Goal: Task Accomplishment & Management: Manage account settings

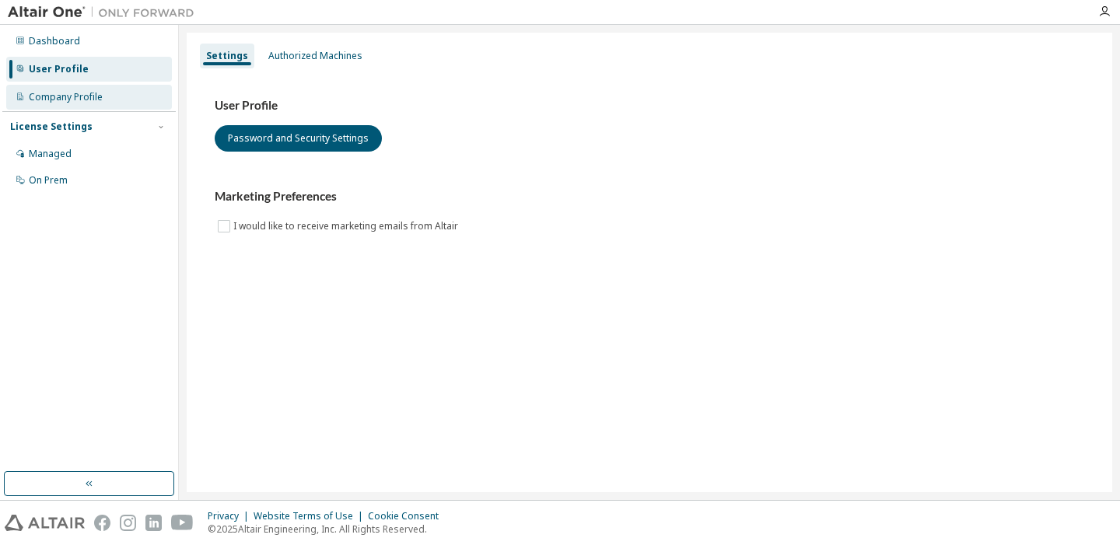
click at [75, 107] on div "Company Profile" at bounding box center [89, 97] width 166 height 25
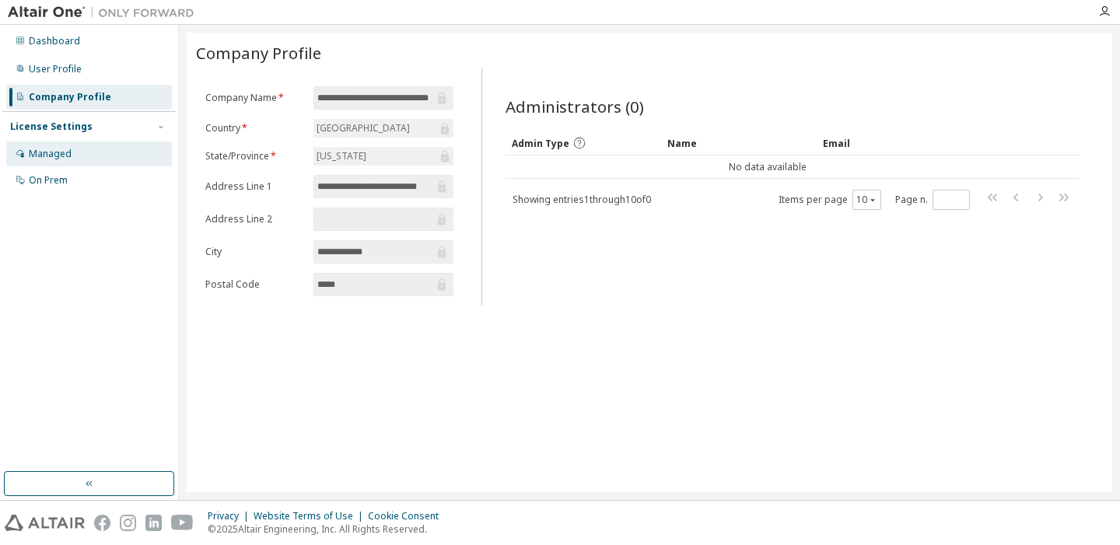
click at [92, 148] on div "Managed" at bounding box center [89, 154] width 166 height 25
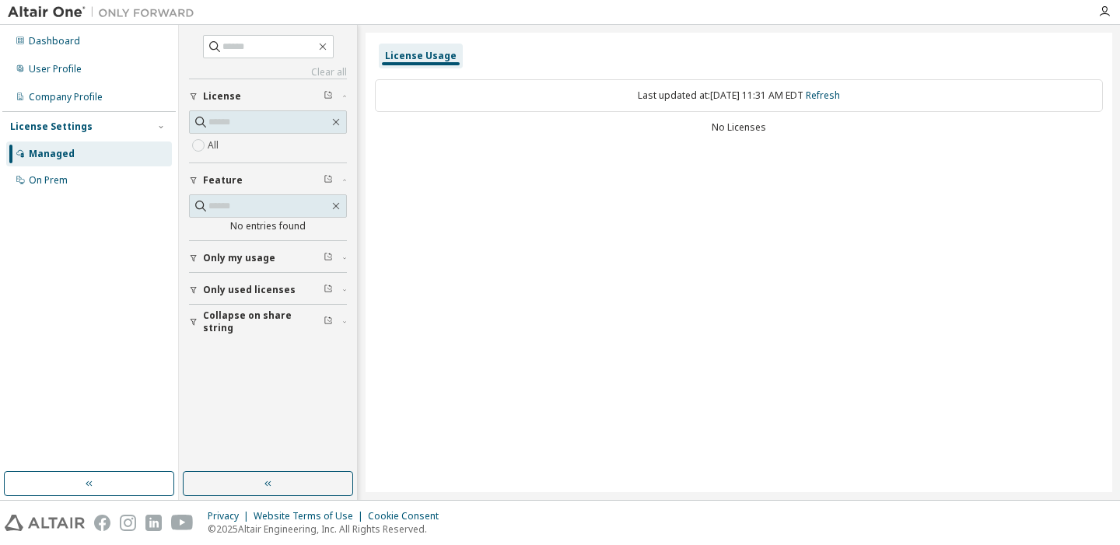
click at [735, 124] on div "No Licenses" at bounding box center [739, 127] width 728 height 12
click at [697, 110] on div "Last updated at: Sat 2025-10-11 11:31 AM EDT Refresh" at bounding box center [739, 95] width 728 height 33
click at [266, 47] on input "text" at bounding box center [268, 47] width 93 height 16
click at [332, 98] on icon "button" at bounding box center [328, 94] width 9 height 9
click at [327, 91] on icon "button" at bounding box center [328, 94] width 9 height 9
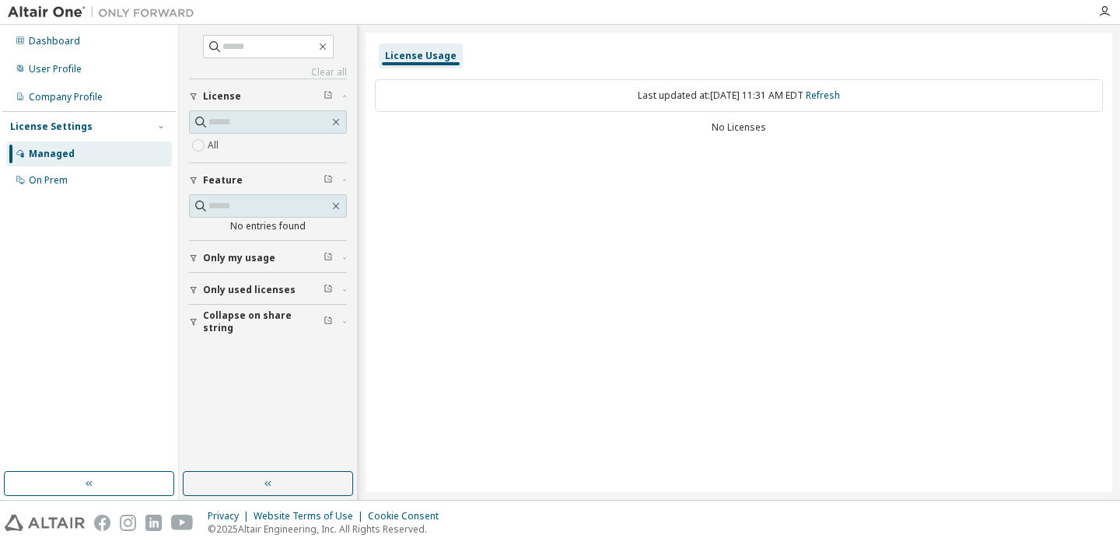
click at [263, 150] on div "All" at bounding box center [268, 145] width 158 height 19
click at [548, 173] on div "License Usage Last updated at: Sat 2025-10-11 11:31 AM EDT Refresh No Licenses" at bounding box center [739, 263] width 747 height 460
click at [107, 185] on div "On Prem" at bounding box center [89, 180] width 166 height 25
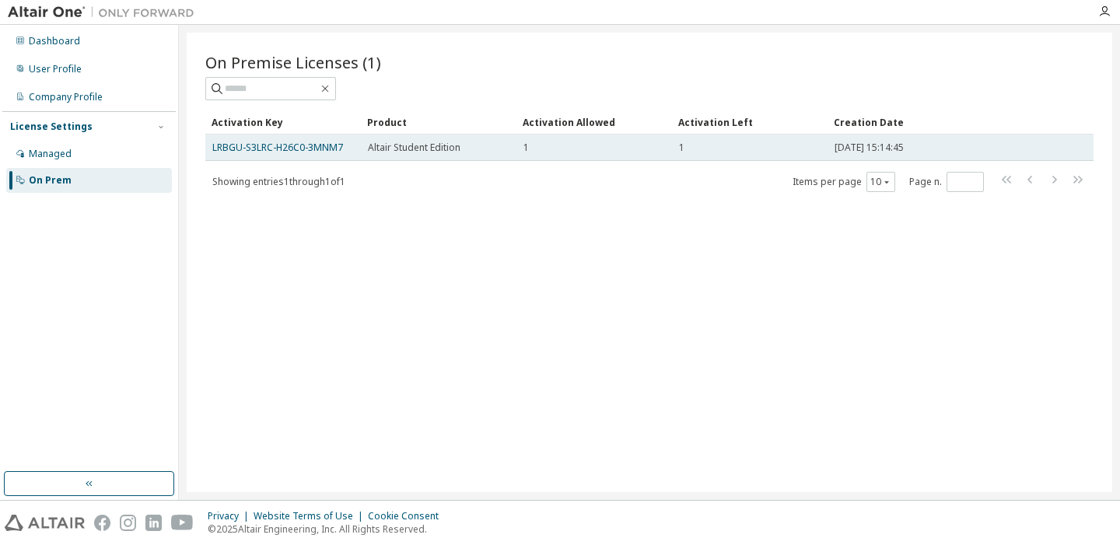
drag, startPoint x: 346, startPoint y: 150, endPoint x: 211, endPoint y: 155, distance: 135.4
click at [211, 155] on td "LRBGU-S3LRC-H26C0-3MNM7" at bounding box center [283, 148] width 156 height 26
click at [240, 153] on link "LRBGU-S3LRC-H26C0-3MNM7" at bounding box center [277, 147] width 131 height 13
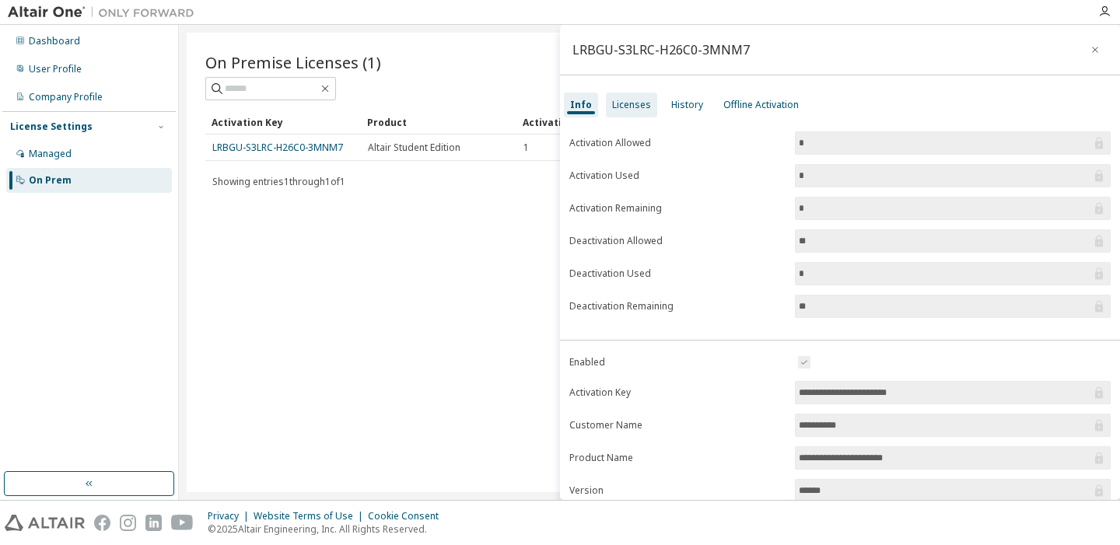
click at [625, 111] on div "Licenses" at bounding box center [631, 105] width 51 height 25
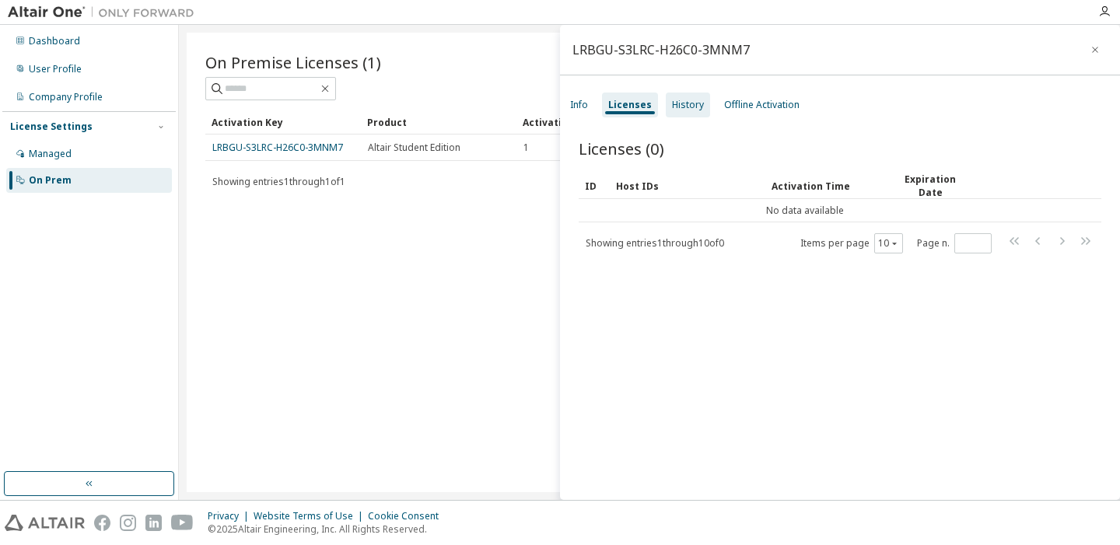
click at [680, 114] on div "History" at bounding box center [688, 105] width 44 height 25
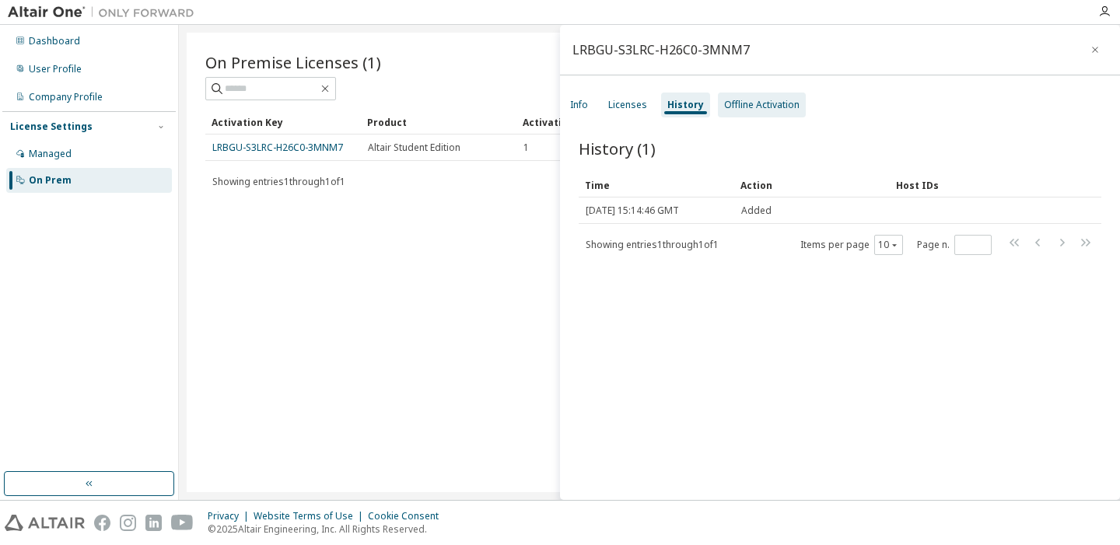
click at [740, 95] on div "Offline Activation" at bounding box center [762, 105] width 88 height 25
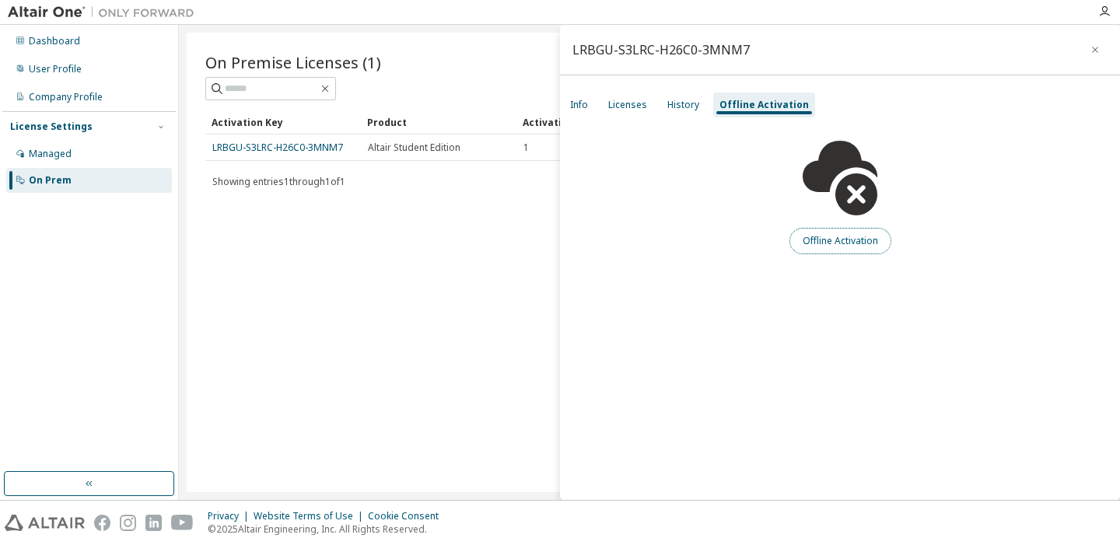
click at [811, 246] on button "Offline Activation" at bounding box center [840, 241] width 102 height 26
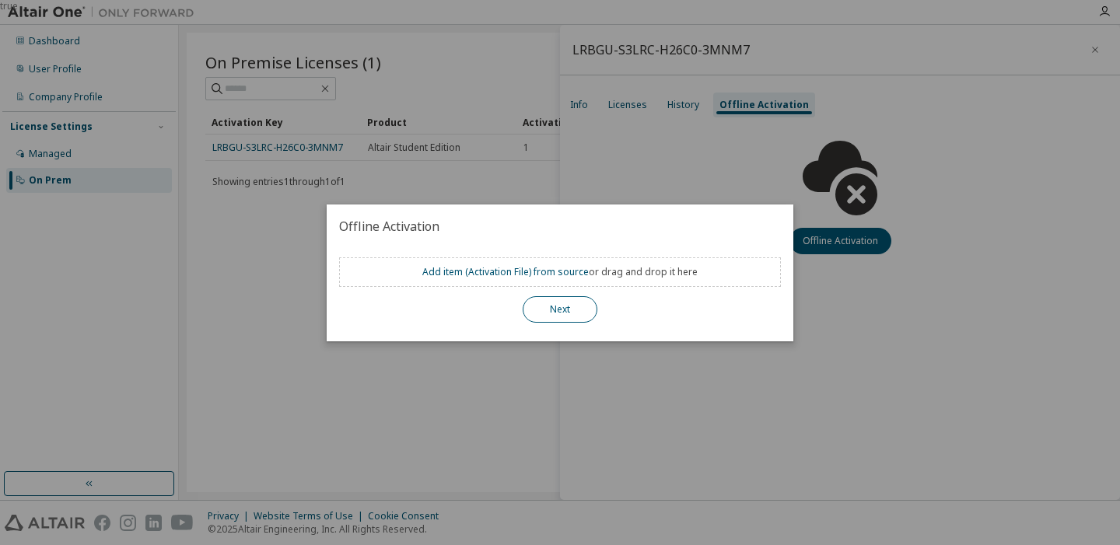
click at [569, 314] on button "Next" at bounding box center [560, 309] width 75 height 26
click at [590, 309] on button "Next" at bounding box center [560, 309] width 75 height 26
click at [586, 146] on div "true" at bounding box center [560, 272] width 1120 height 545
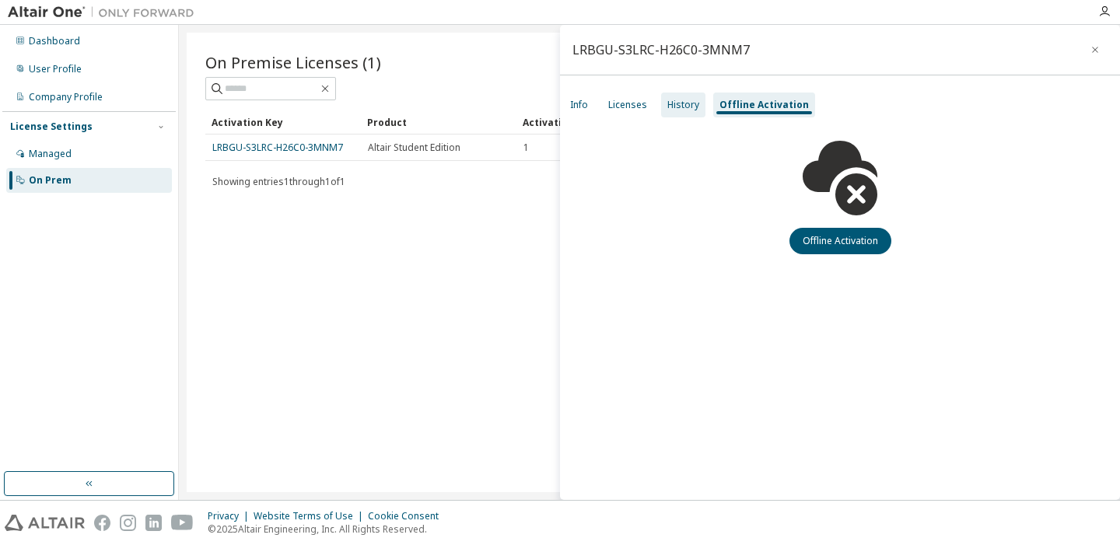
click at [684, 99] on div "History" at bounding box center [683, 105] width 32 height 12
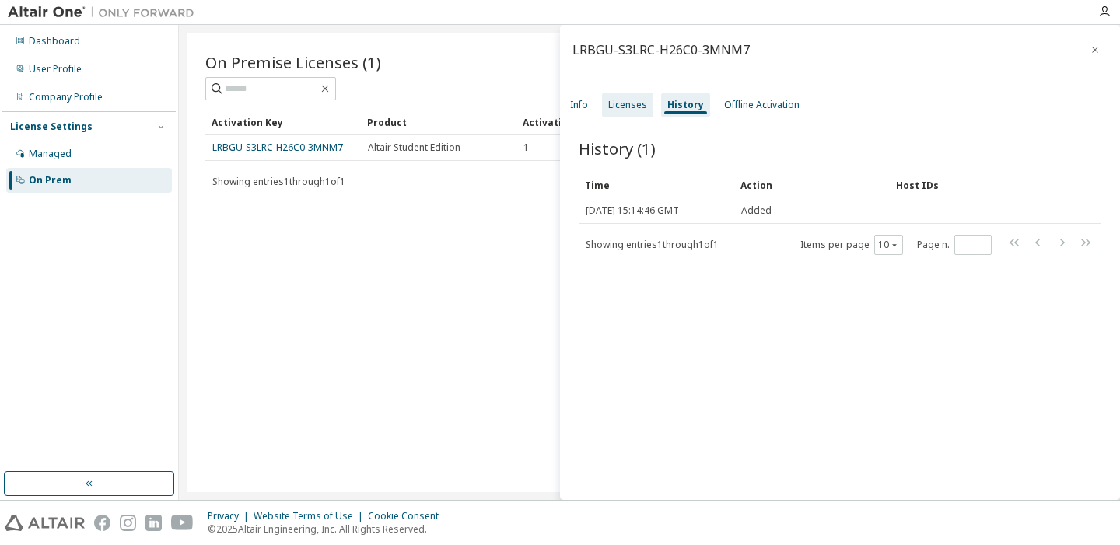
click at [638, 111] on div "Licenses" at bounding box center [627, 105] width 51 height 25
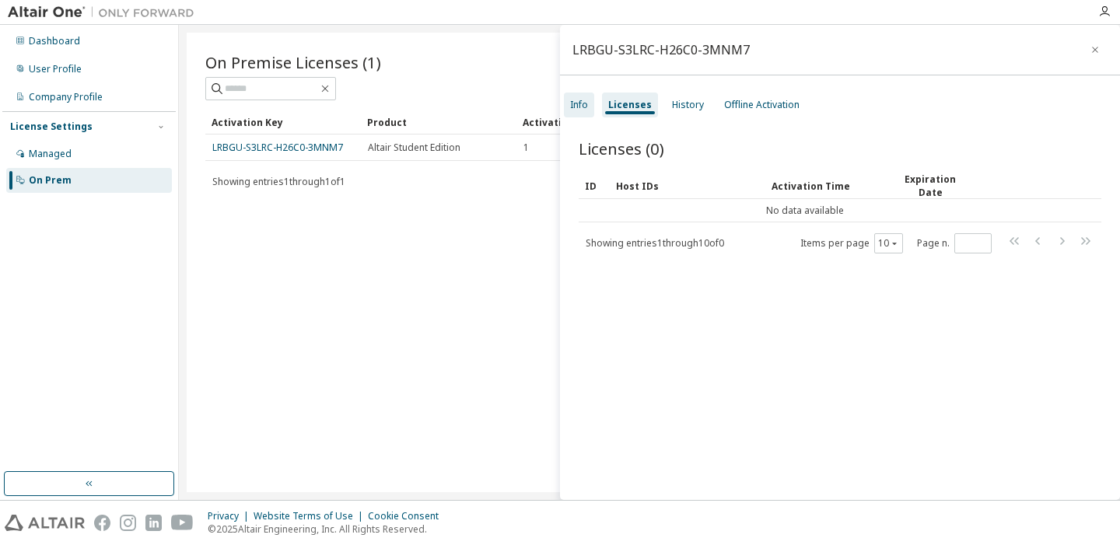
click at [584, 99] on div "Info" at bounding box center [579, 105] width 18 height 12
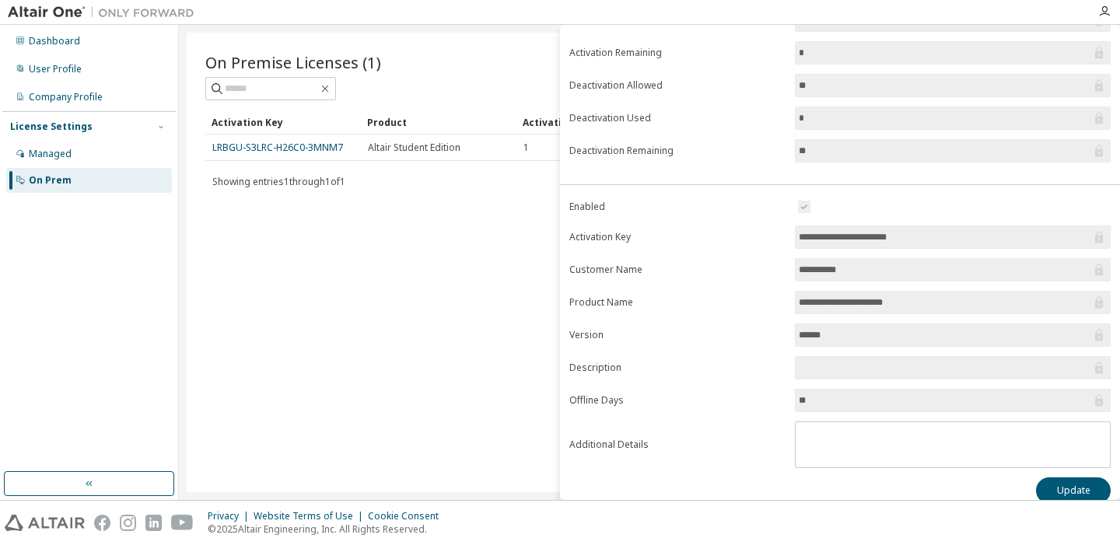
scroll to position [172, 0]
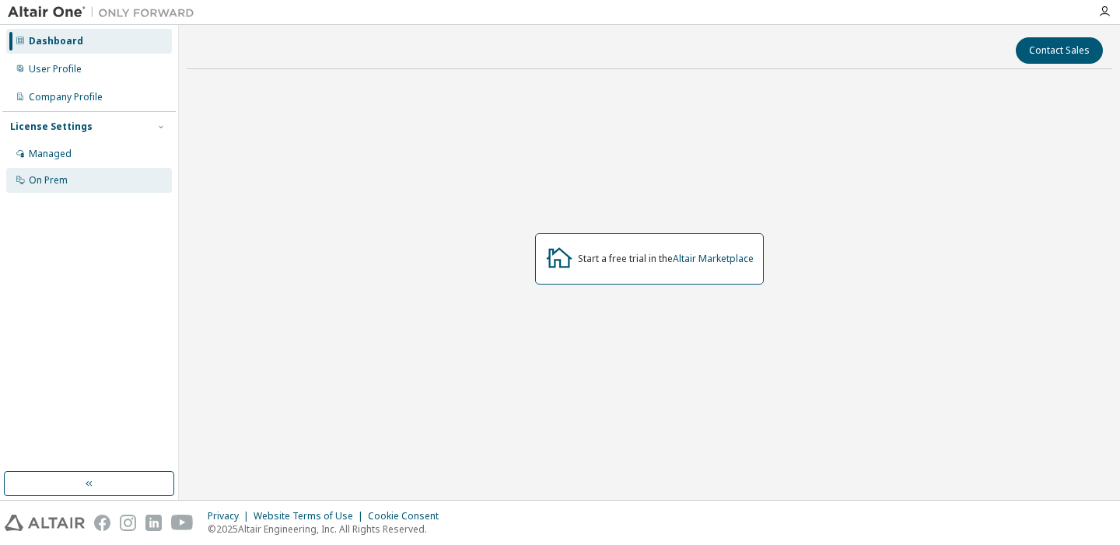
click at [91, 174] on div "On Prem" at bounding box center [89, 180] width 166 height 25
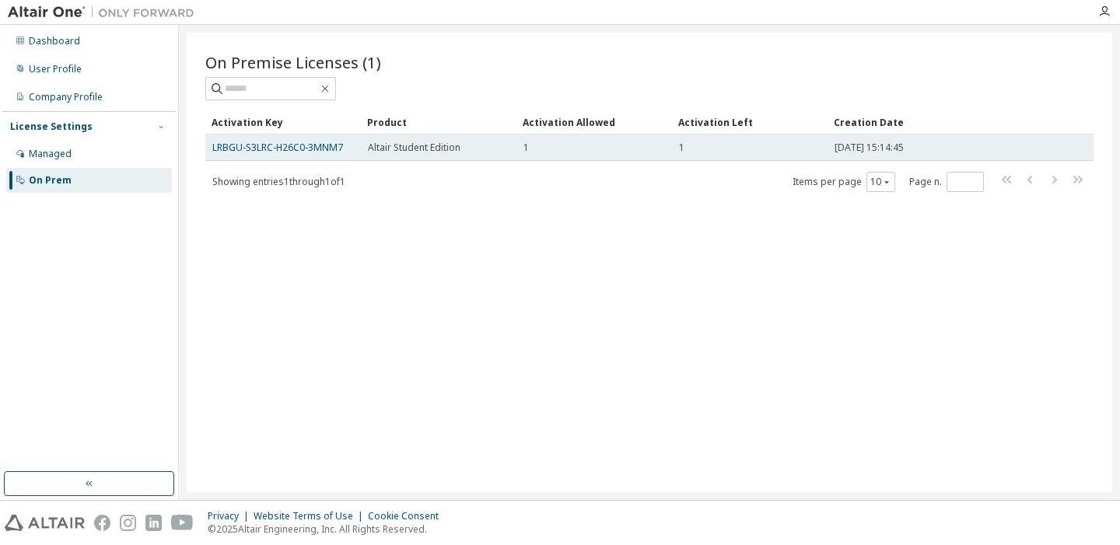
click at [415, 149] on span "Altair Student Edition" at bounding box center [414, 148] width 93 height 12
click at [271, 145] on link "LRBGU-S3LRC-H26C0-3MNM7" at bounding box center [277, 147] width 131 height 13
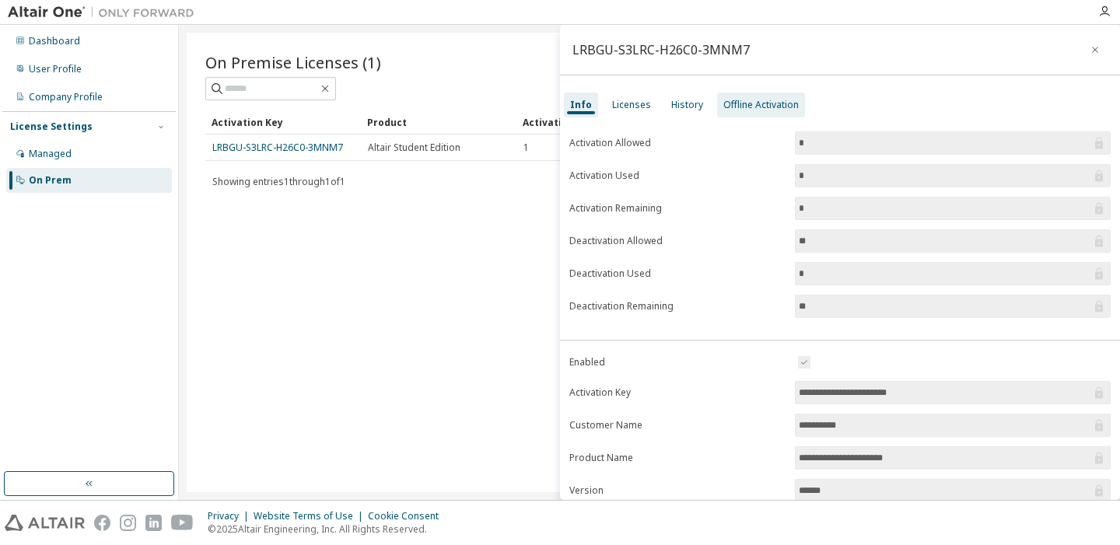
click at [781, 108] on div "Offline Activation" at bounding box center [760, 105] width 75 height 12
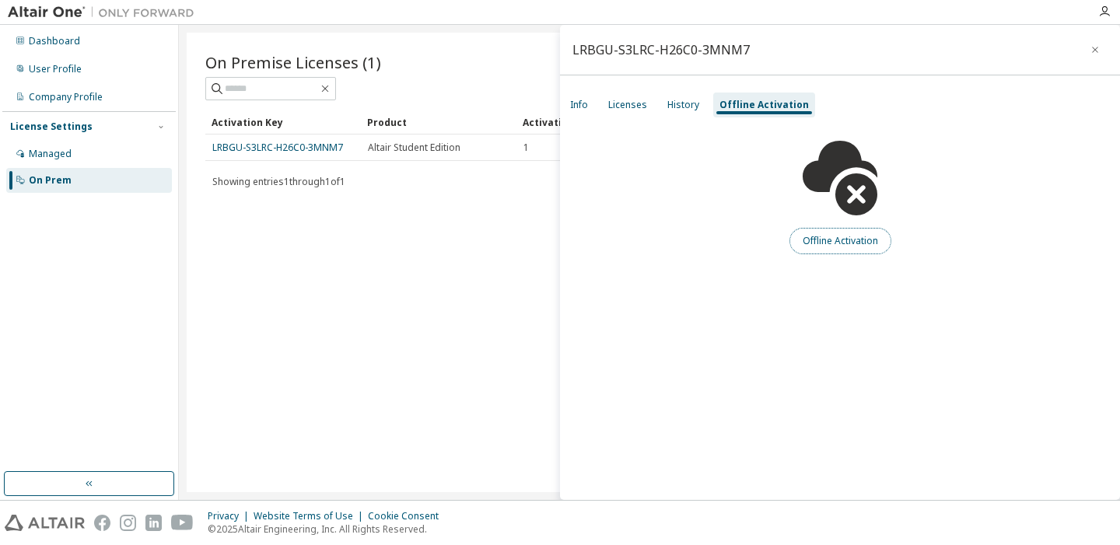
click at [835, 229] on button "Offline Activation" at bounding box center [840, 241] width 102 height 26
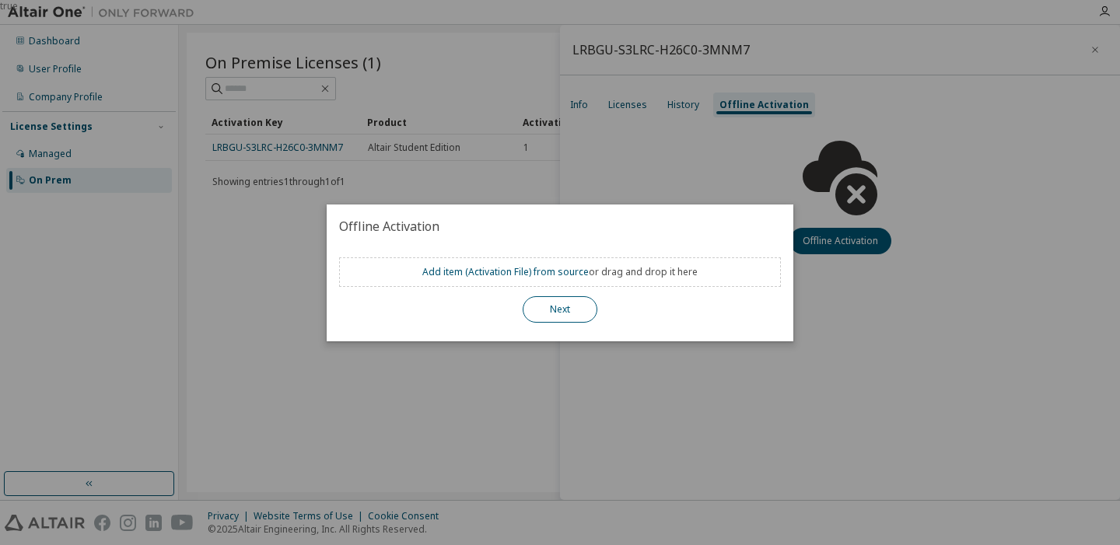
click at [571, 310] on button "Next" at bounding box center [560, 309] width 75 height 26
click at [608, 201] on div "true" at bounding box center [560, 272] width 1120 height 545
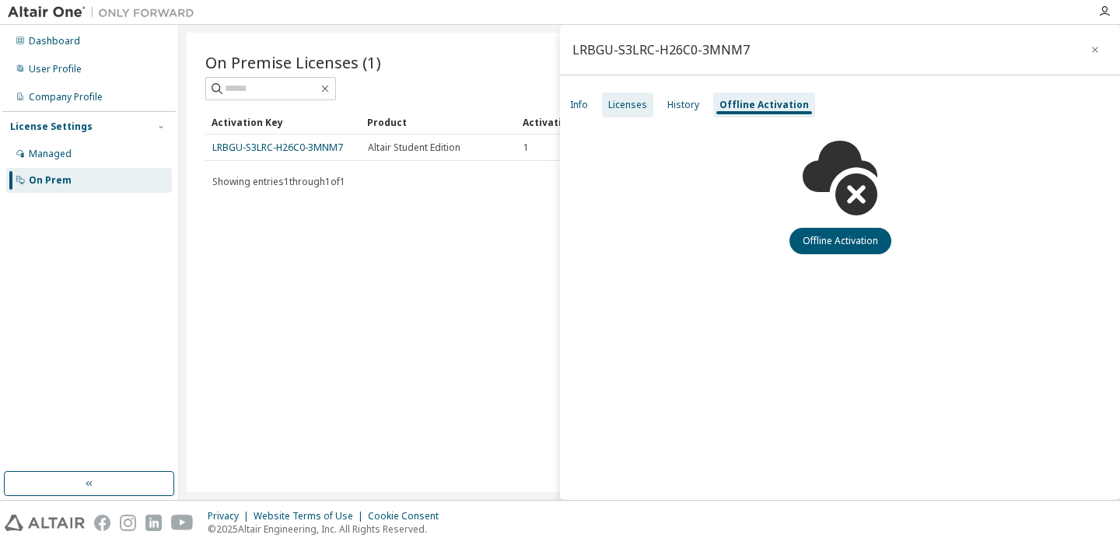
click at [622, 113] on div "Licenses" at bounding box center [627, 105] width 51 height 25
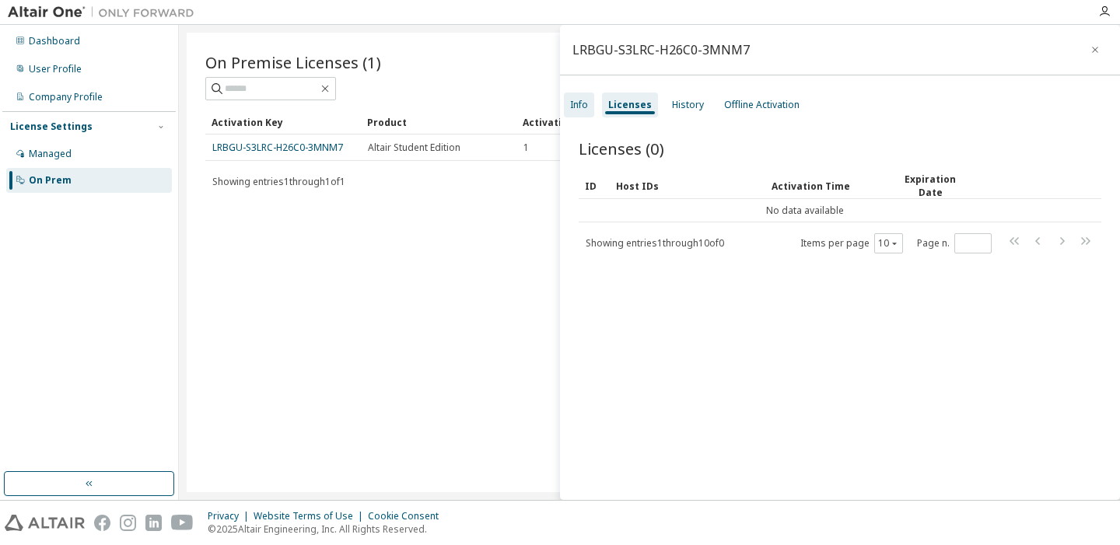
click at [574, 99] on div "Info" at bounding box center [579, 105] width 18 height 12
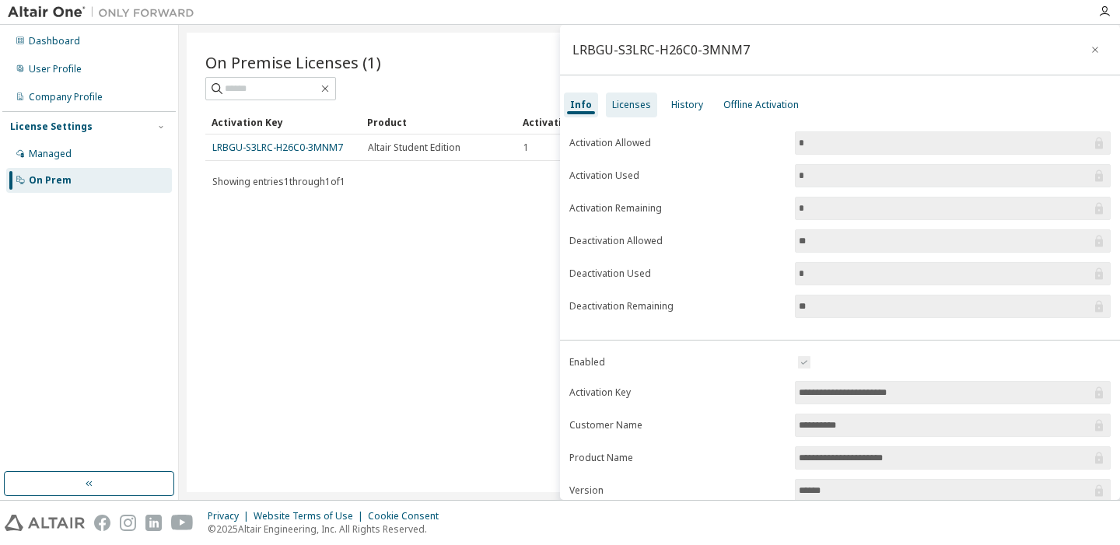
click at [625, 100] on div "Licenses" at bounding box center [631, 105] width 39 height 12
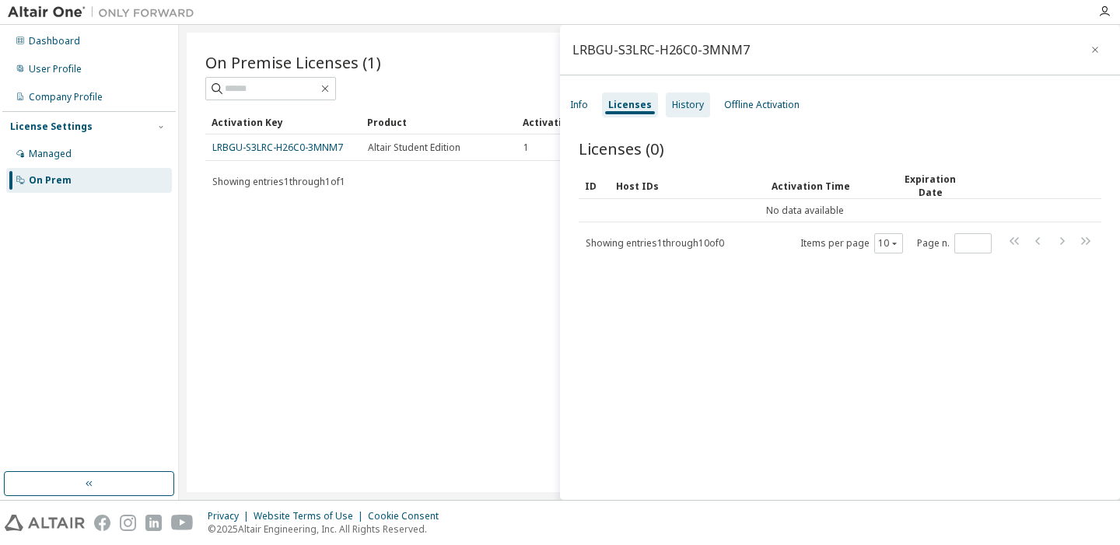
click at [680, 100] on div "History" at bounding box center [688, 105] width 32 height 12
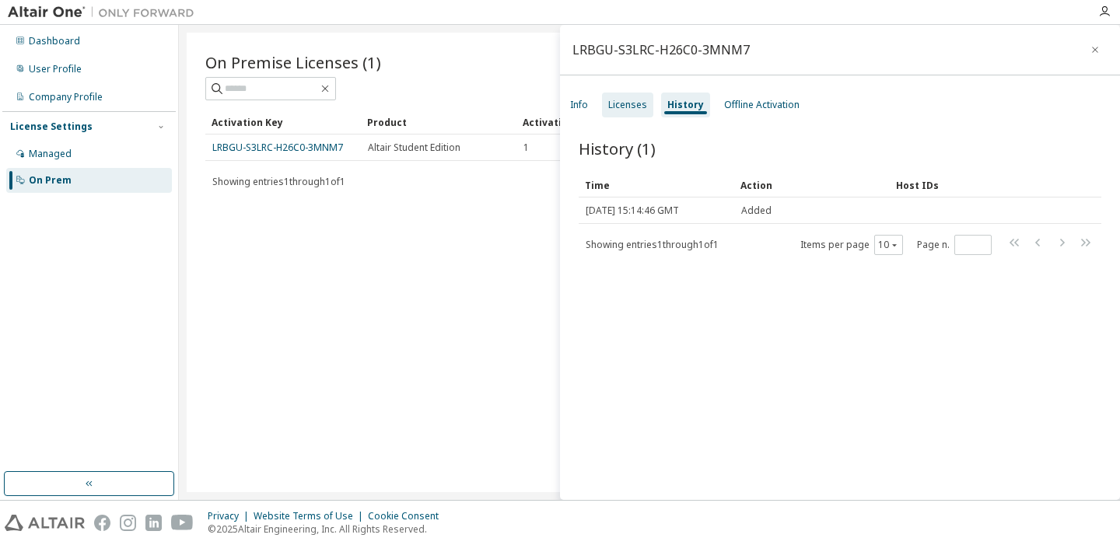
click at [602, 100] on div "Licenses" at bounding box center [627, 105] width 51 height 25
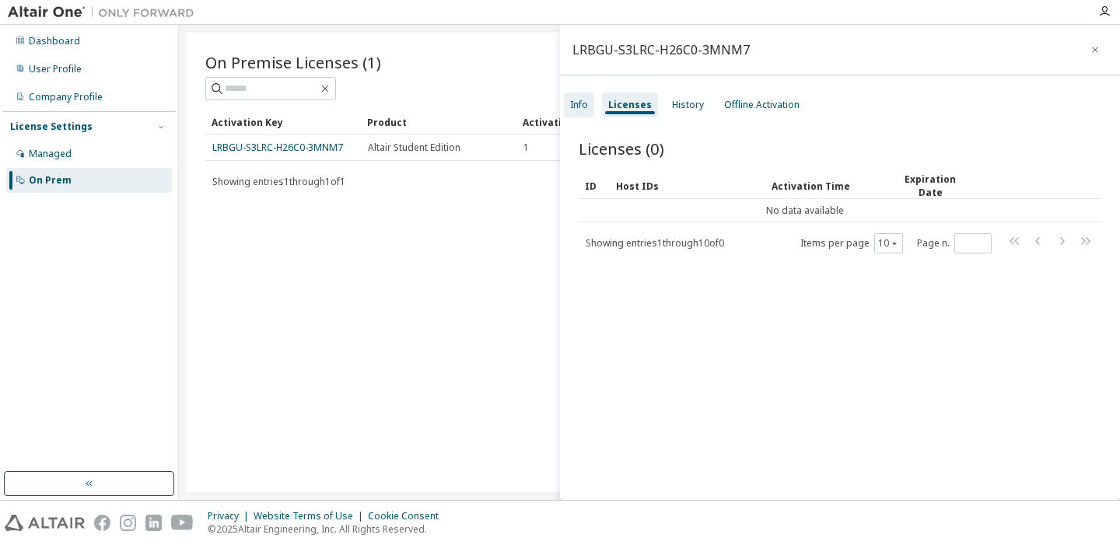
click at [583, 106] on div "Info" at bounding box center [579, 105] width 18 height 12
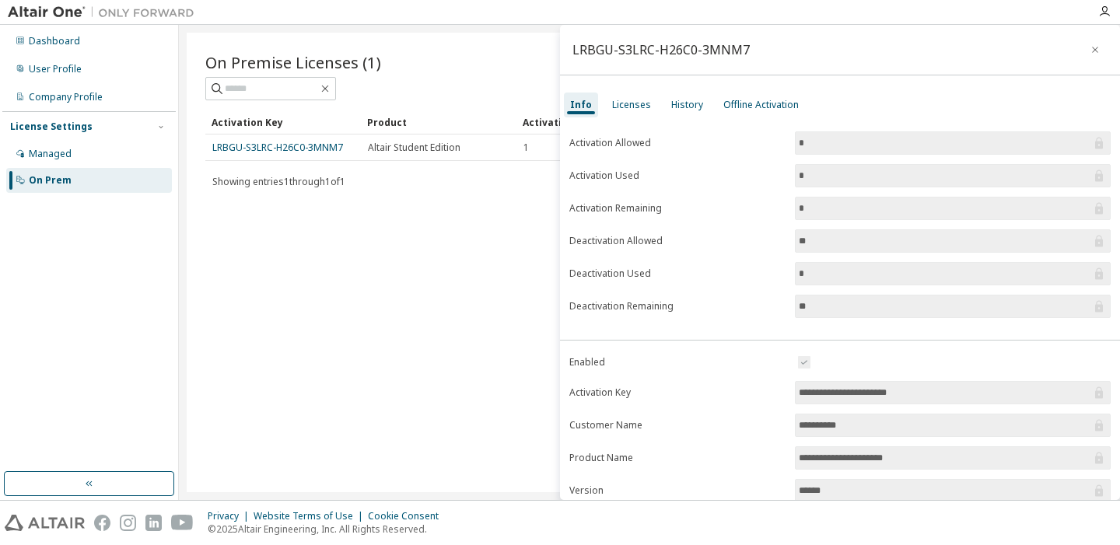
click at [621, 53] on div "LRBGU-S3LRC-H26C0-3MNM7" at bounding box center [660, 50] width 177 height 12
copy div "LRBGU-S3LRC-H26C0-3MNM7"
